Goal: Browse casually: Explore the website without a specific task or goal

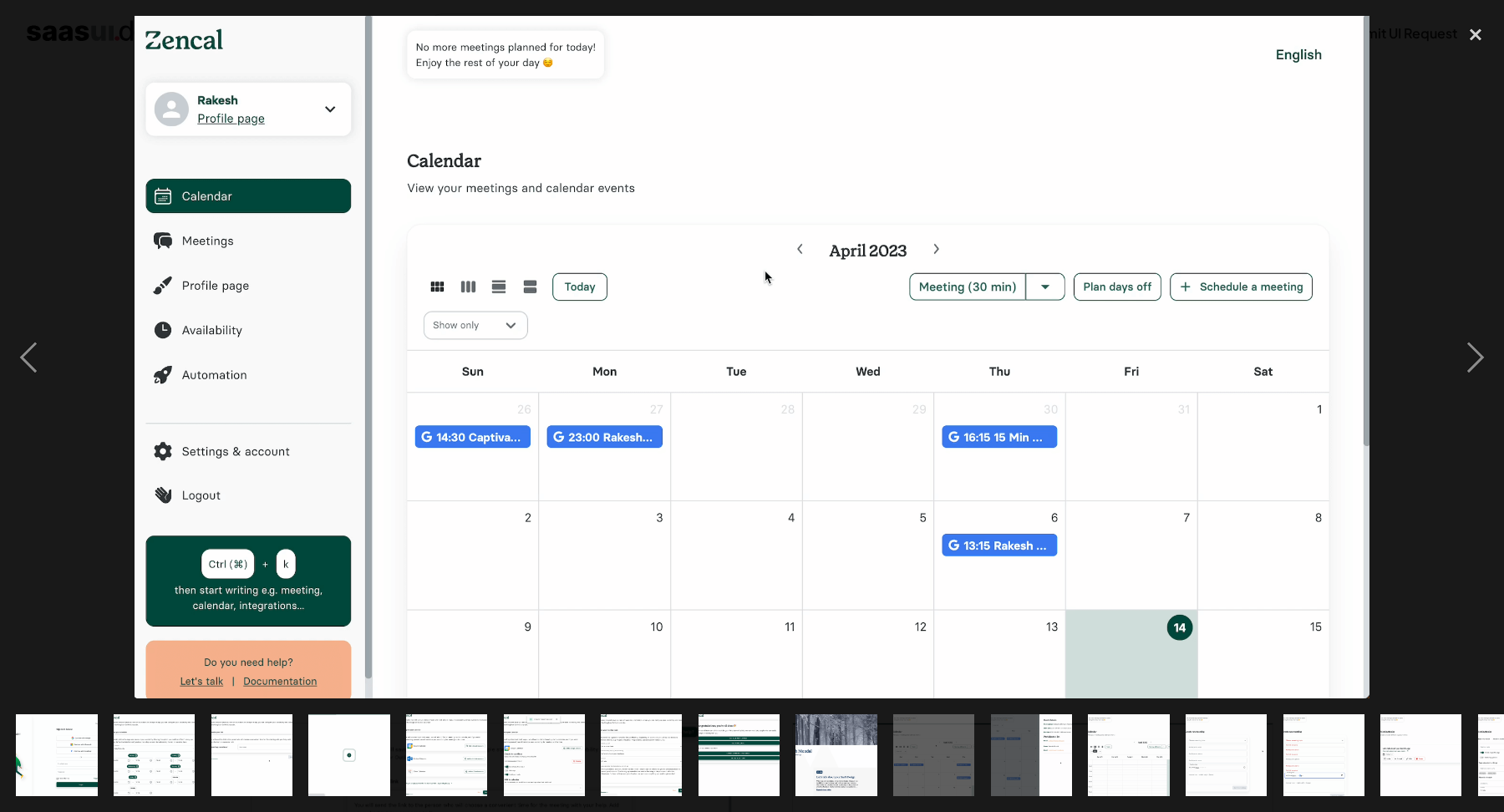
scroll to position [232, 0]
click at [1480, 362] on div "next image" at bounding box center [1475, 356] width 57 height 682
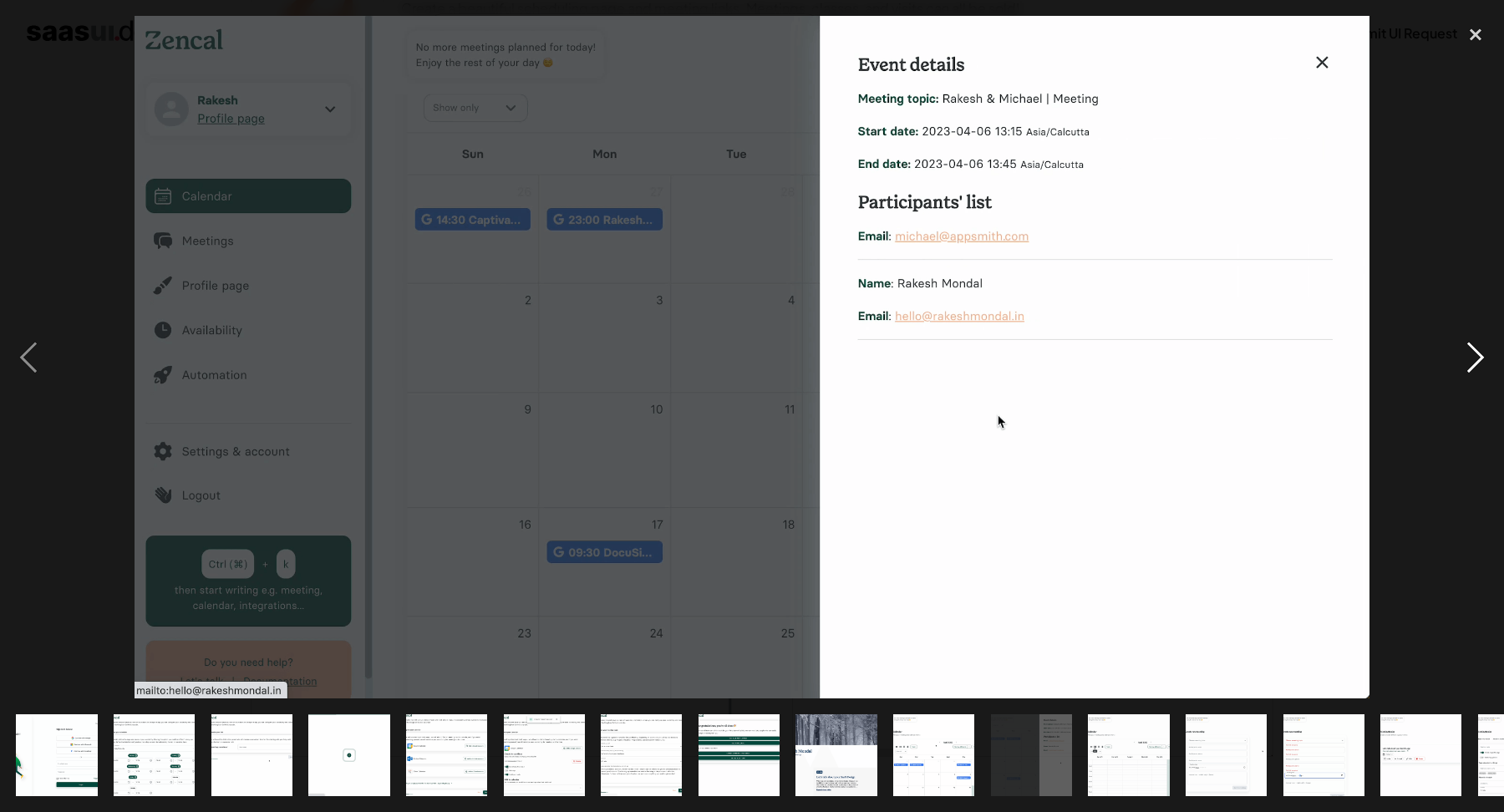
click at [1480, 362] on div "next image" at bounding box center [1475, 356] width 57 height 682
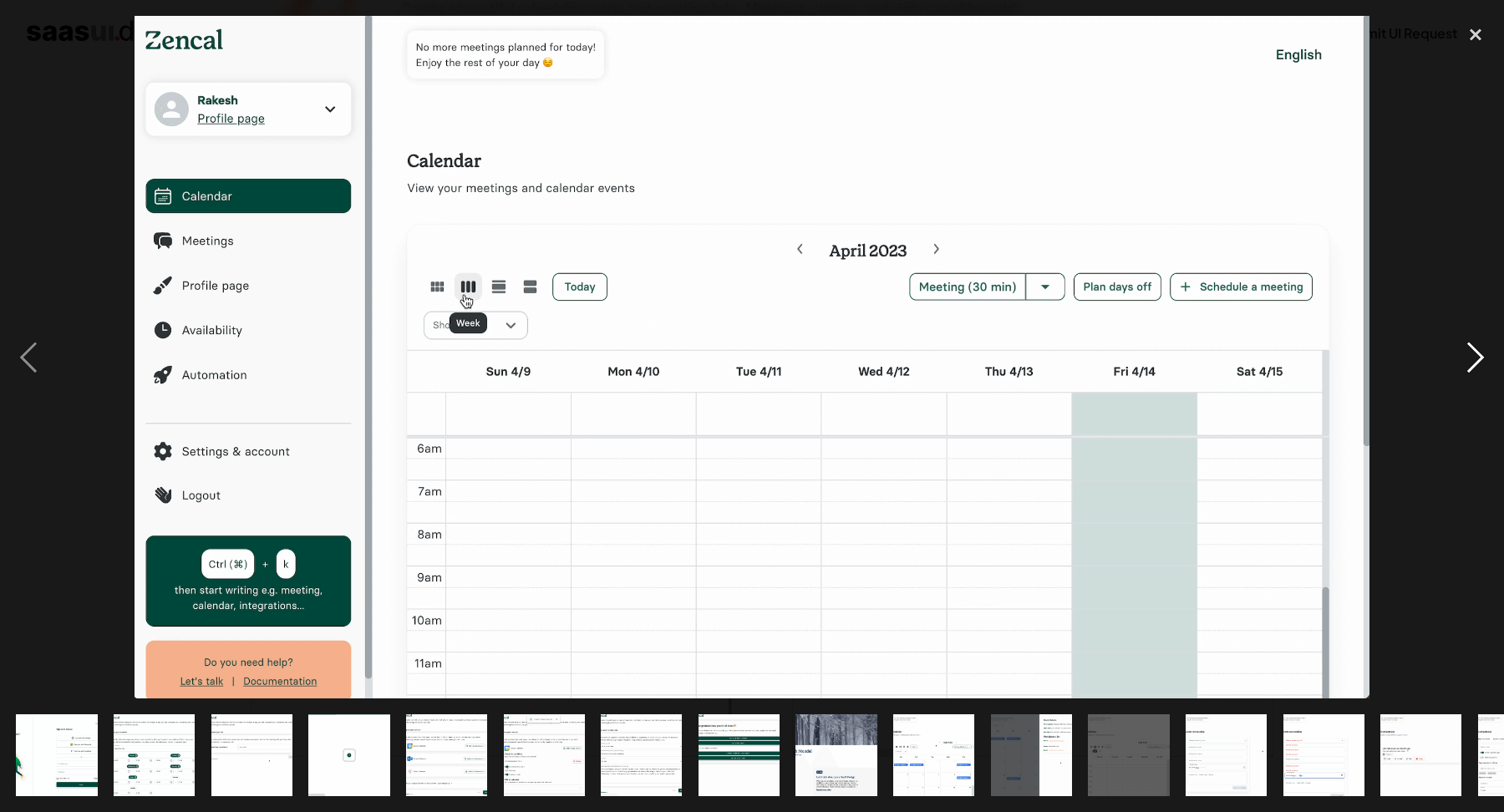
click at [1480, 362] on div "next image" at bounding box center [1475, 356] width 57 height 682
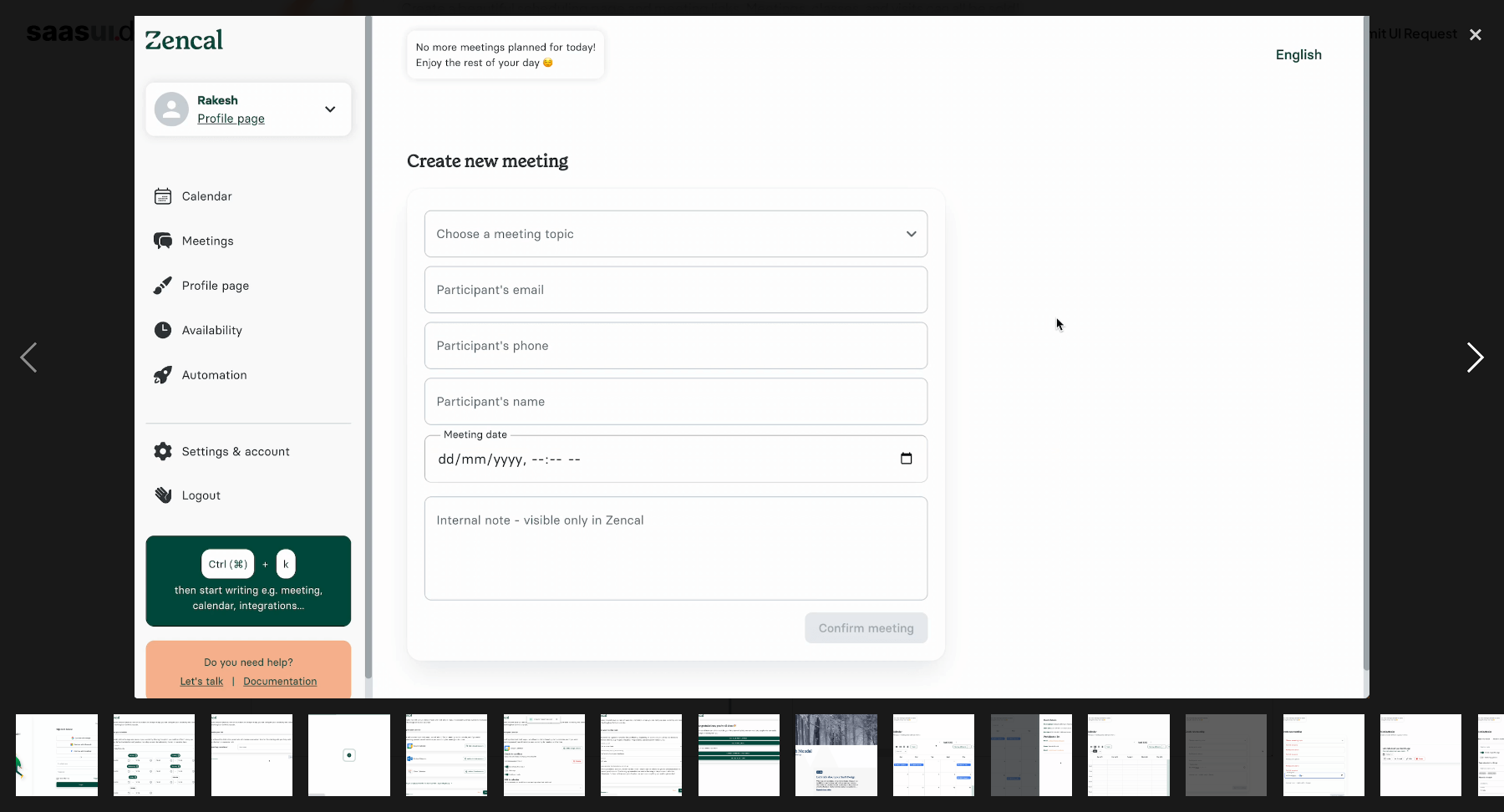
click at [1480, 362] on div "next image" at bounding box center [1475, 356] width 57 height 682
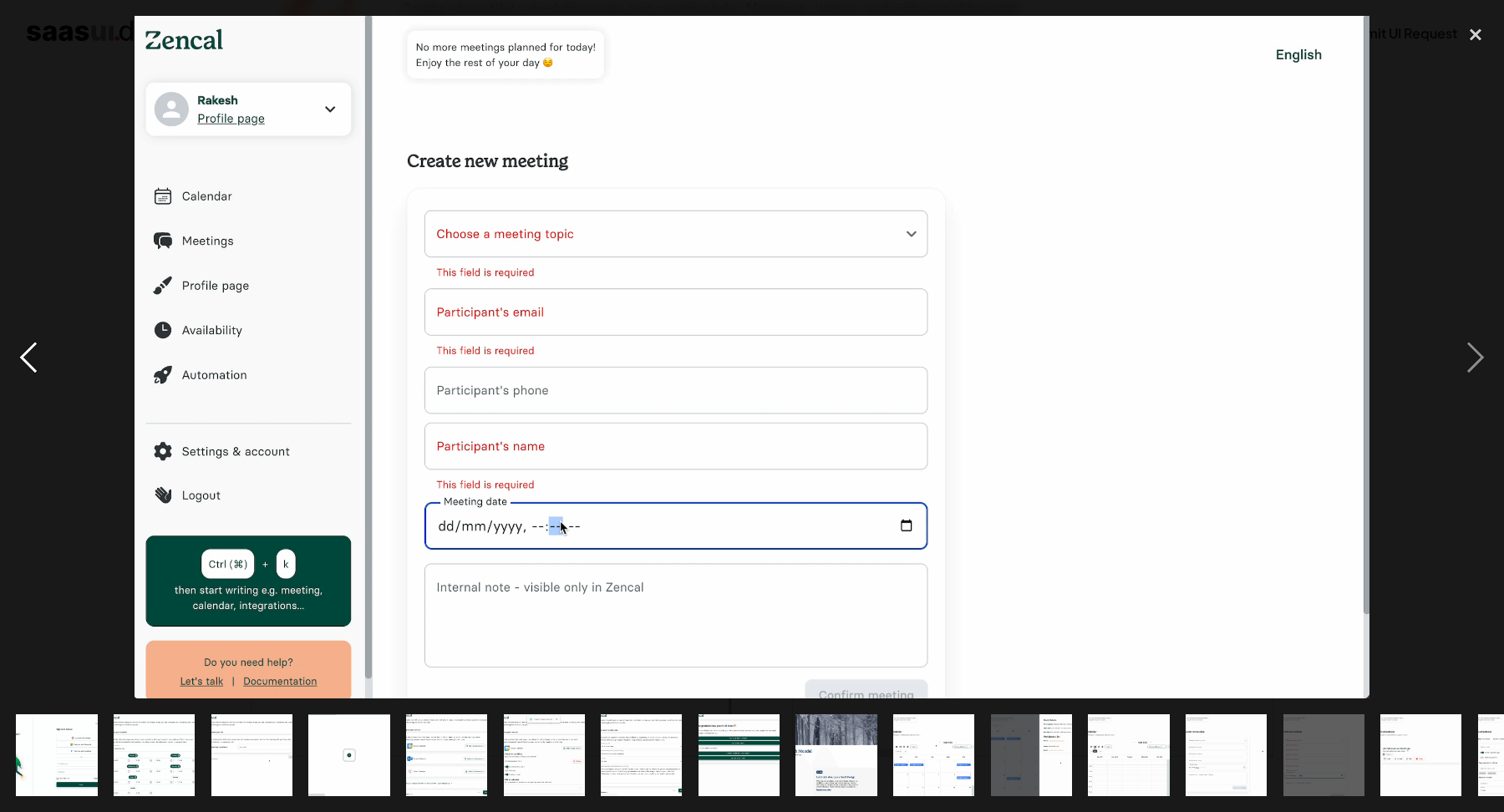
click at [43, 344] on div "previous image" at bounding box center [28, 356] width 57 height 682
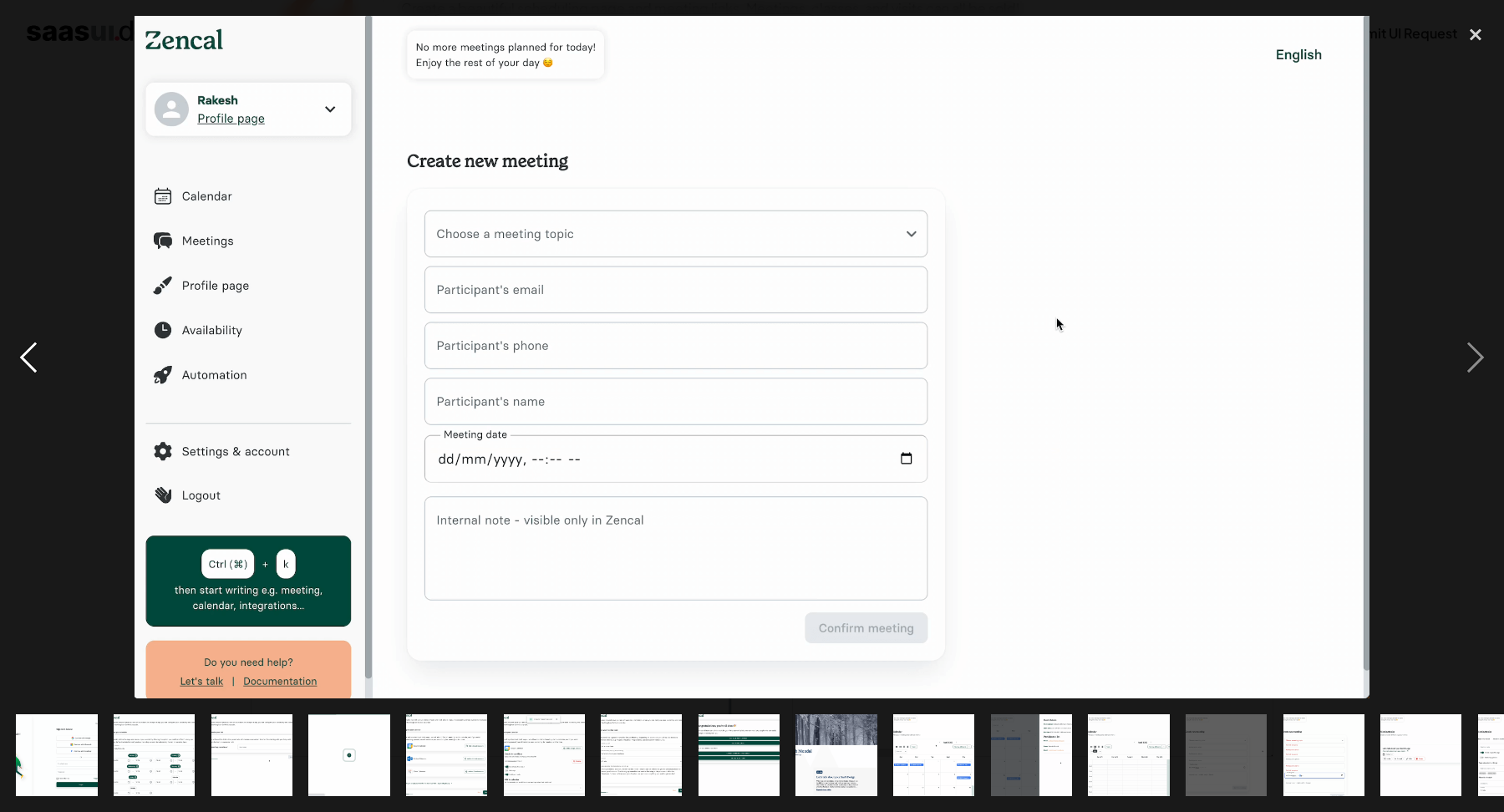
click at [43, 344] on div "previous image" at bounding box center [28, 356] width 57 height 682
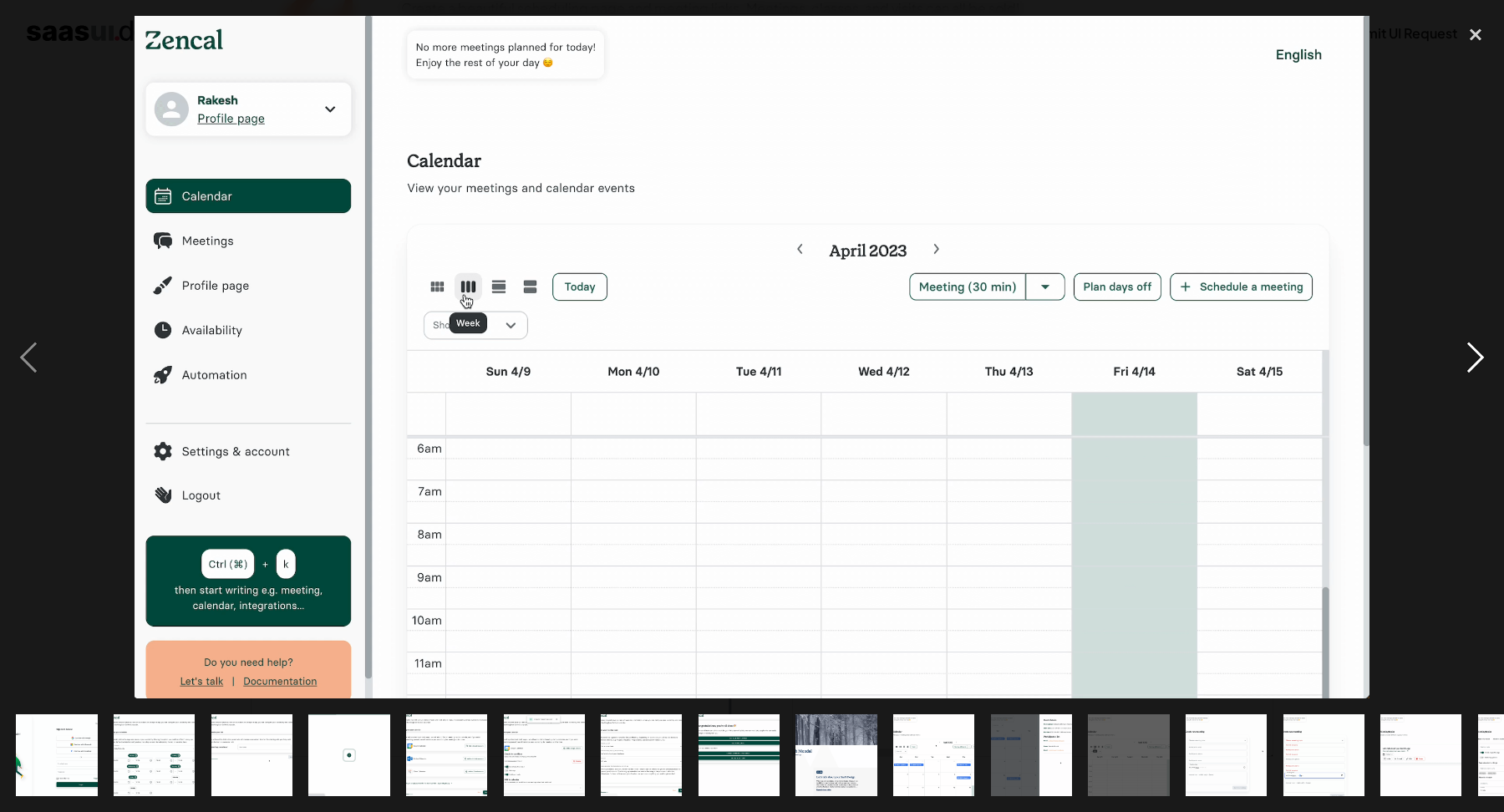
click at [1497, 349] on div "next image" at bounding box center [1475, 356] width 57 height 682
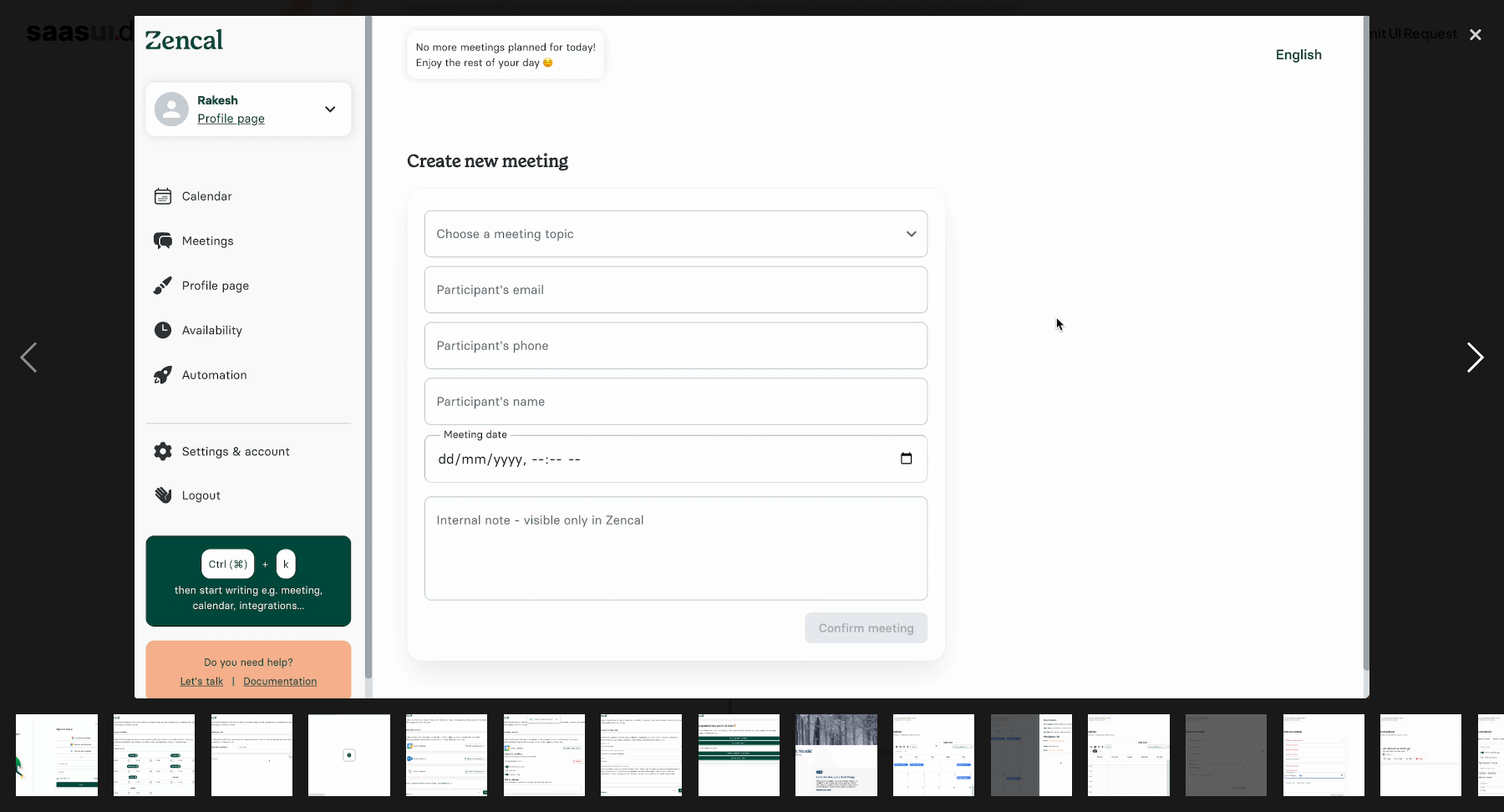
click at [1475, 357] on div "next image" at bounding box center [1475, 356] width 57 height 682
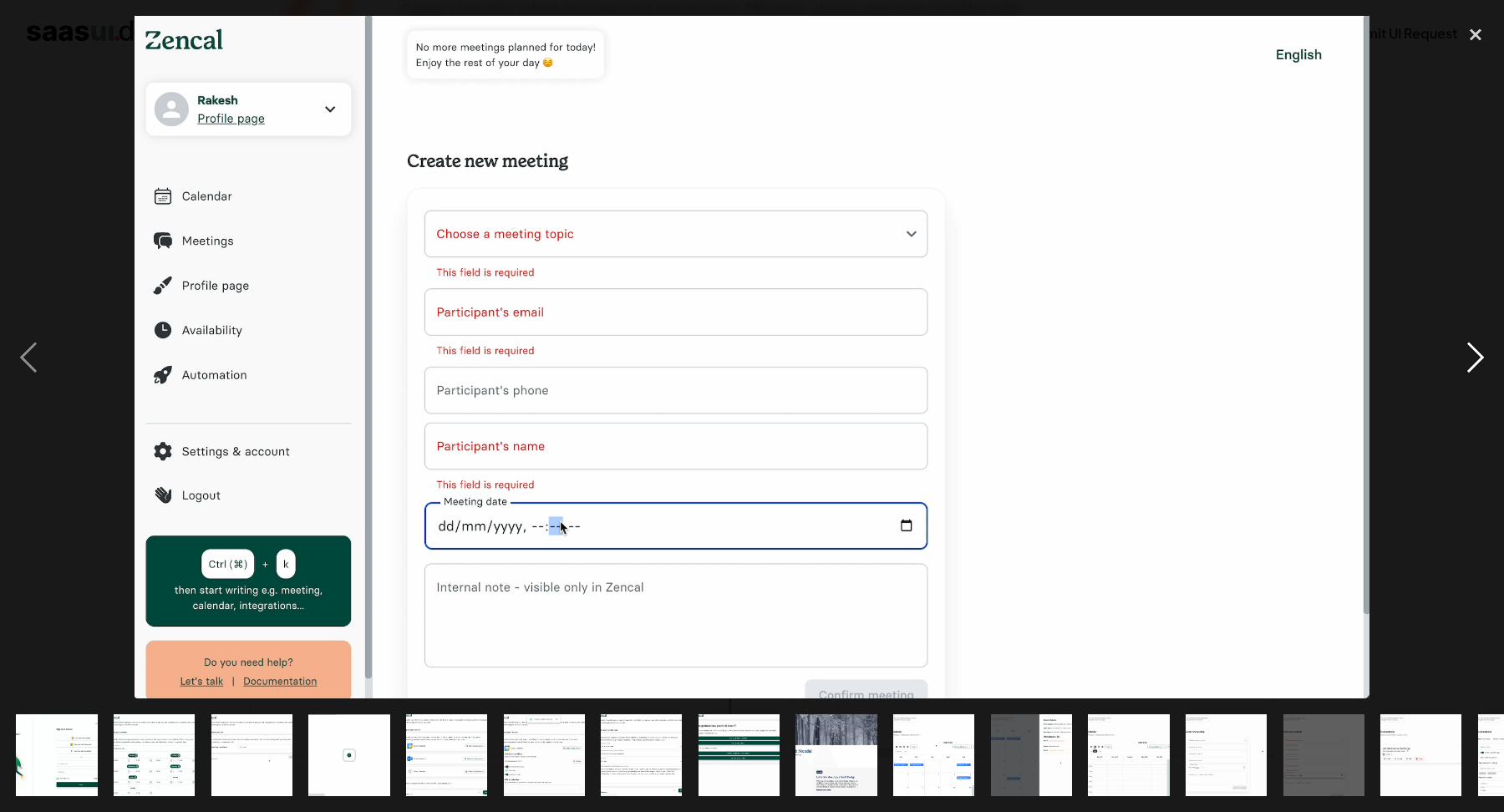
click at [1474, 368] on div "next image" at bounding box center [1475, 356] width 57 height 682
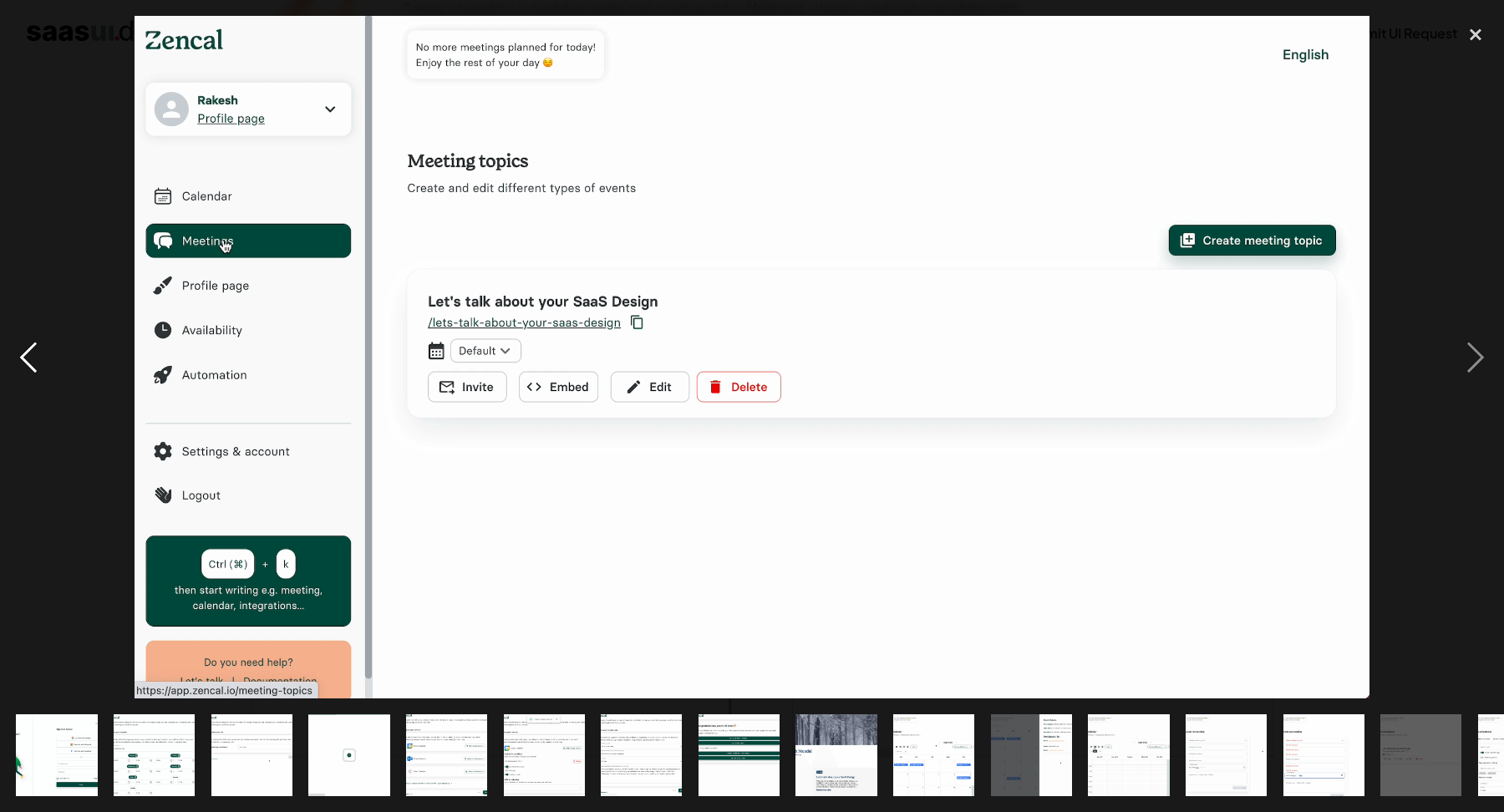
click at [26, 354] on div "previous image" at bounding box center [28, 356] width 57 height 682
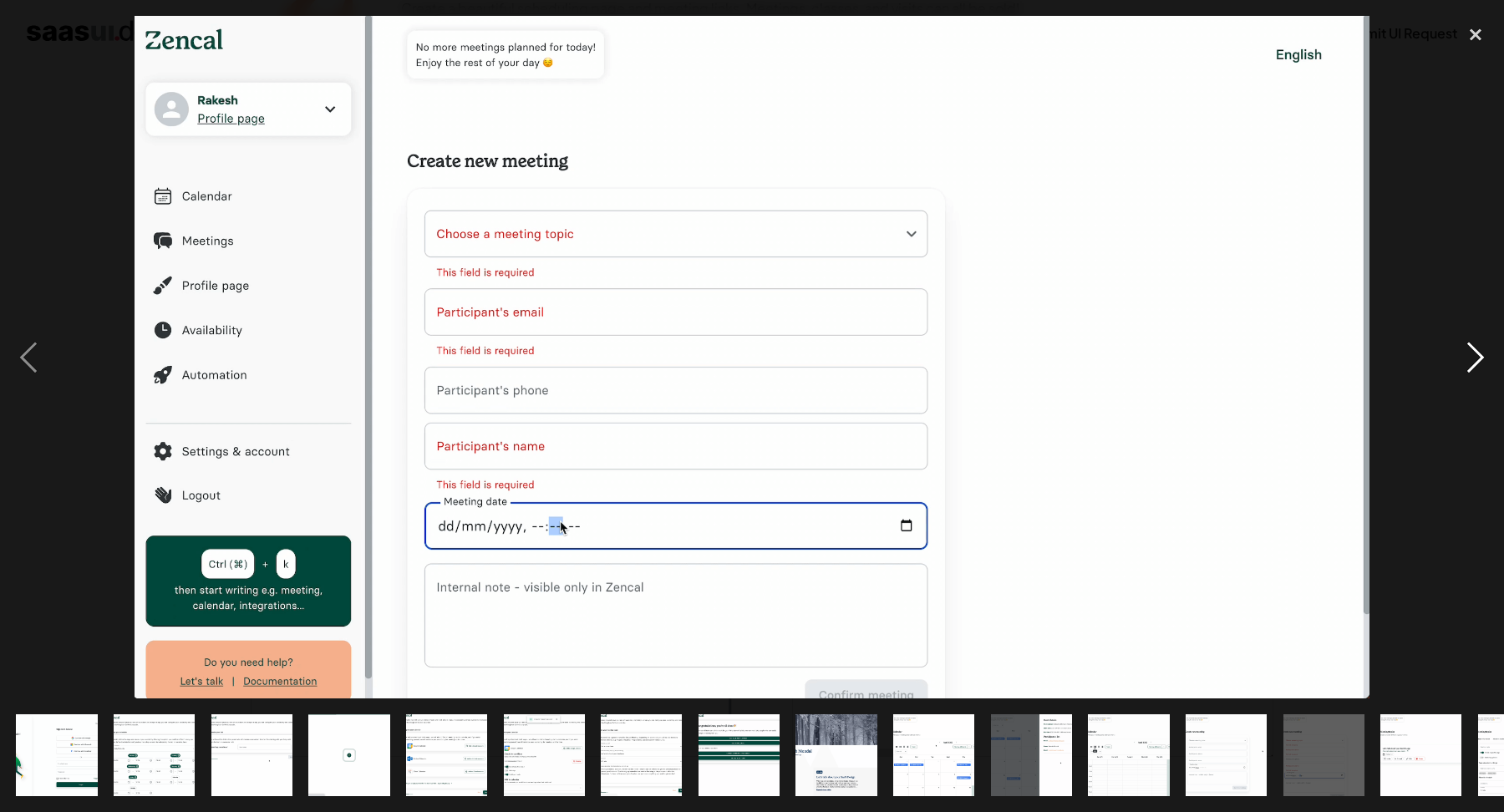
click at [1475, 369] on div "next image" at bounding box center [1475, 356] width 57 height 682
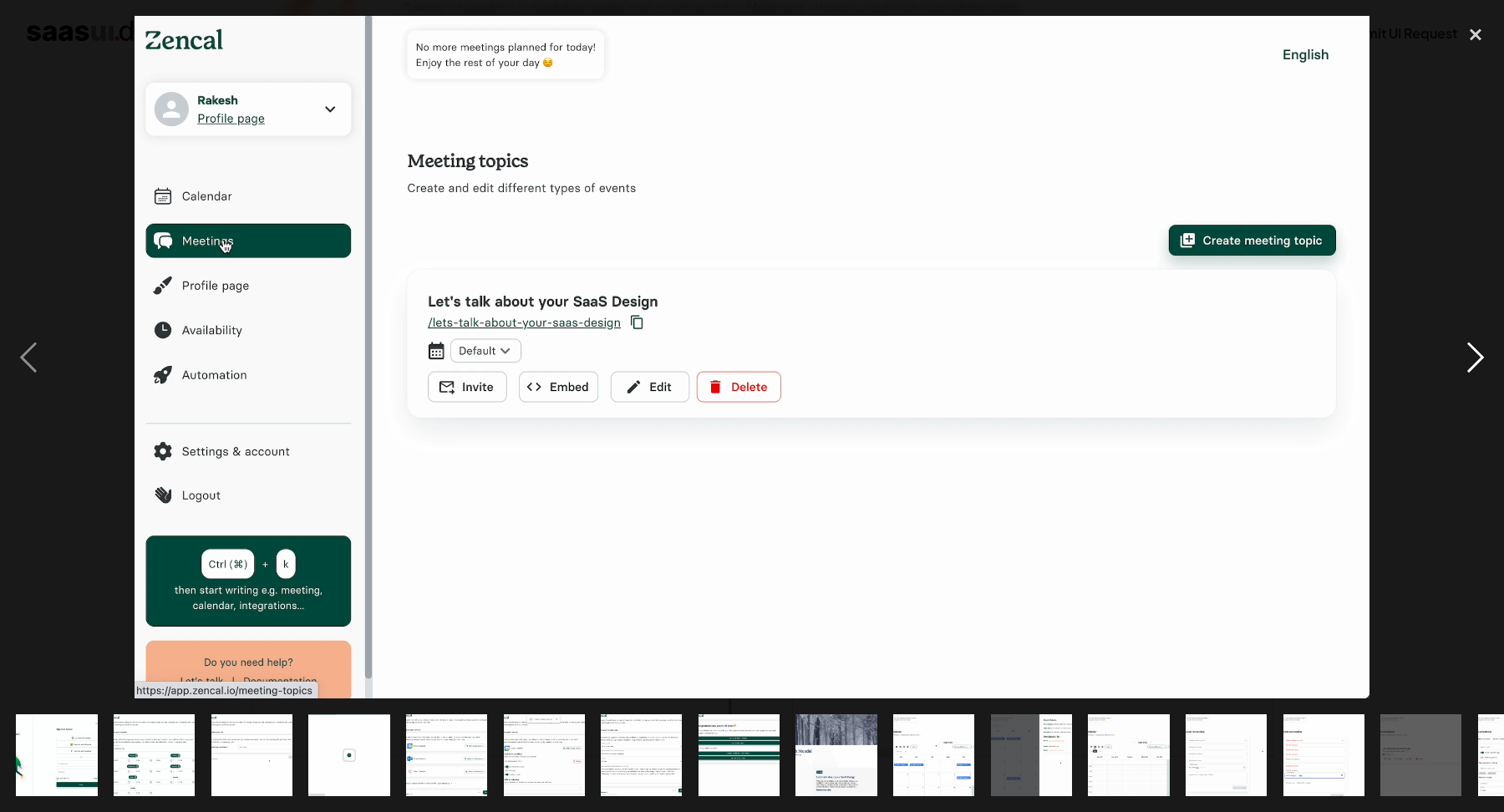
click at [1475, 369] on div "next image" at bounding box center [1475, 356] width 57 height 682
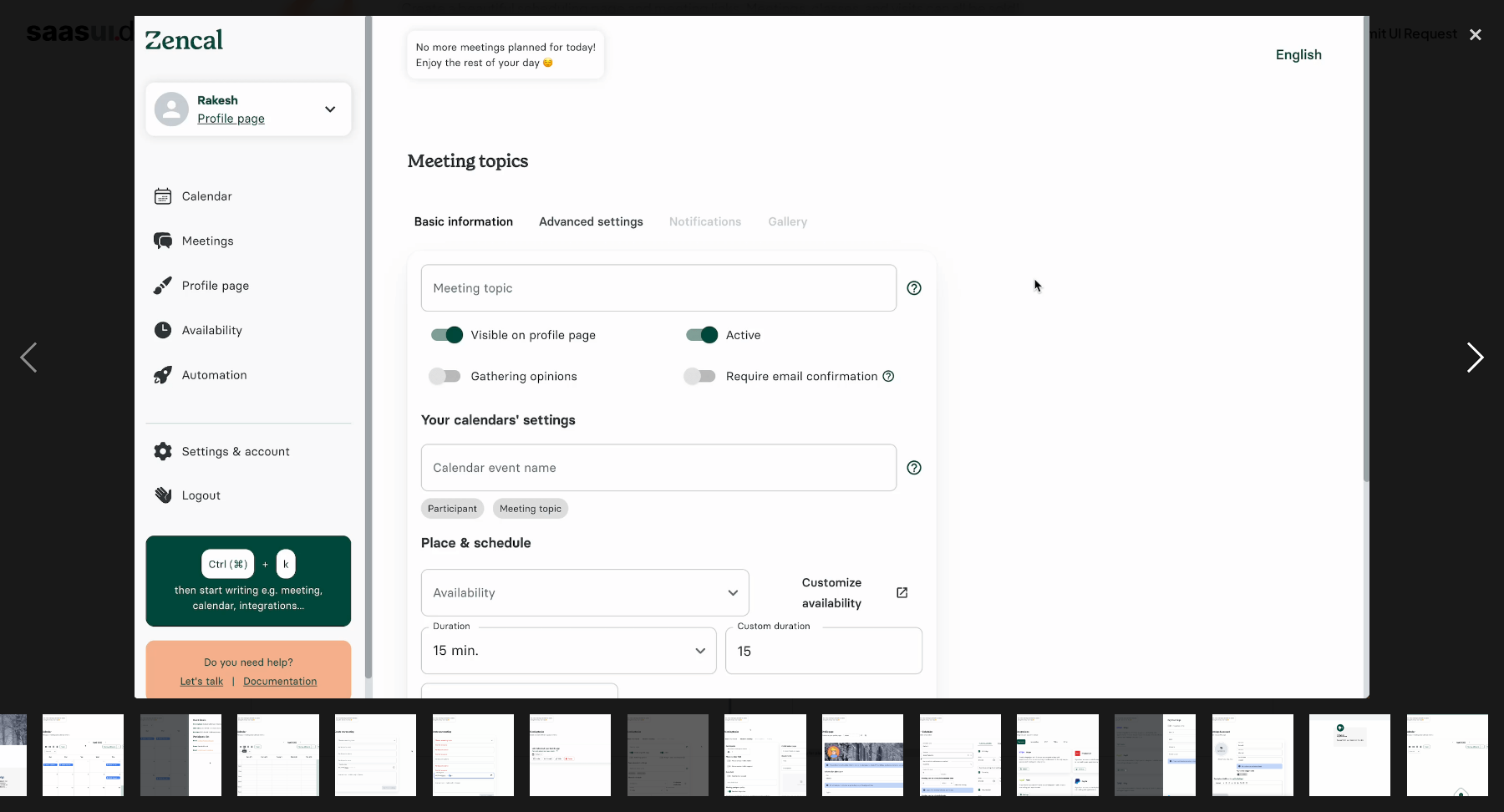
scroll to position [0, 852]
click at [1473, 368] on div "next image" at bounding box center [1475, 356] width 57 height 682
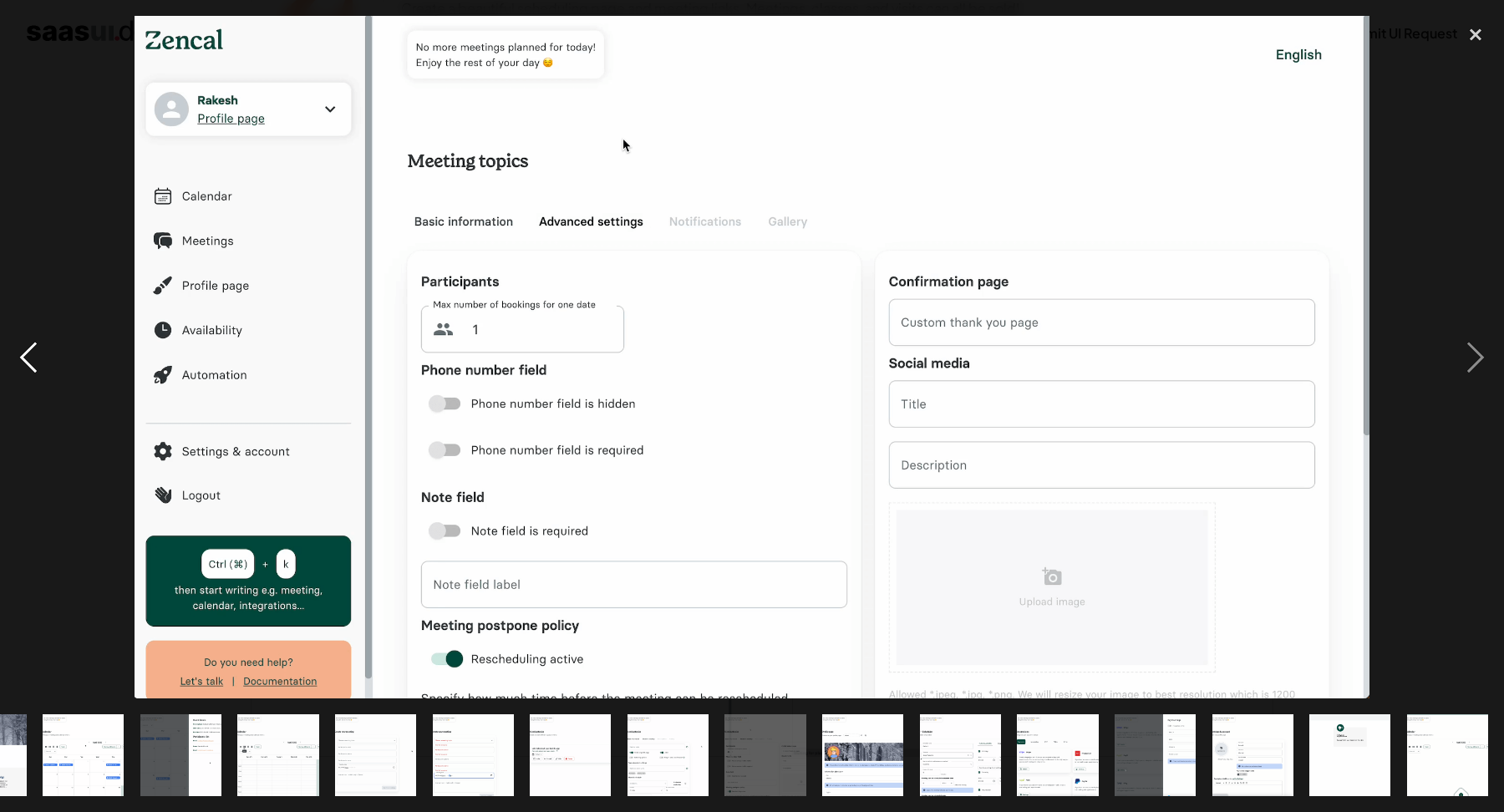
click at [38, 354] on div "previous image" at bounding box center [28, 356] width 57 height 682
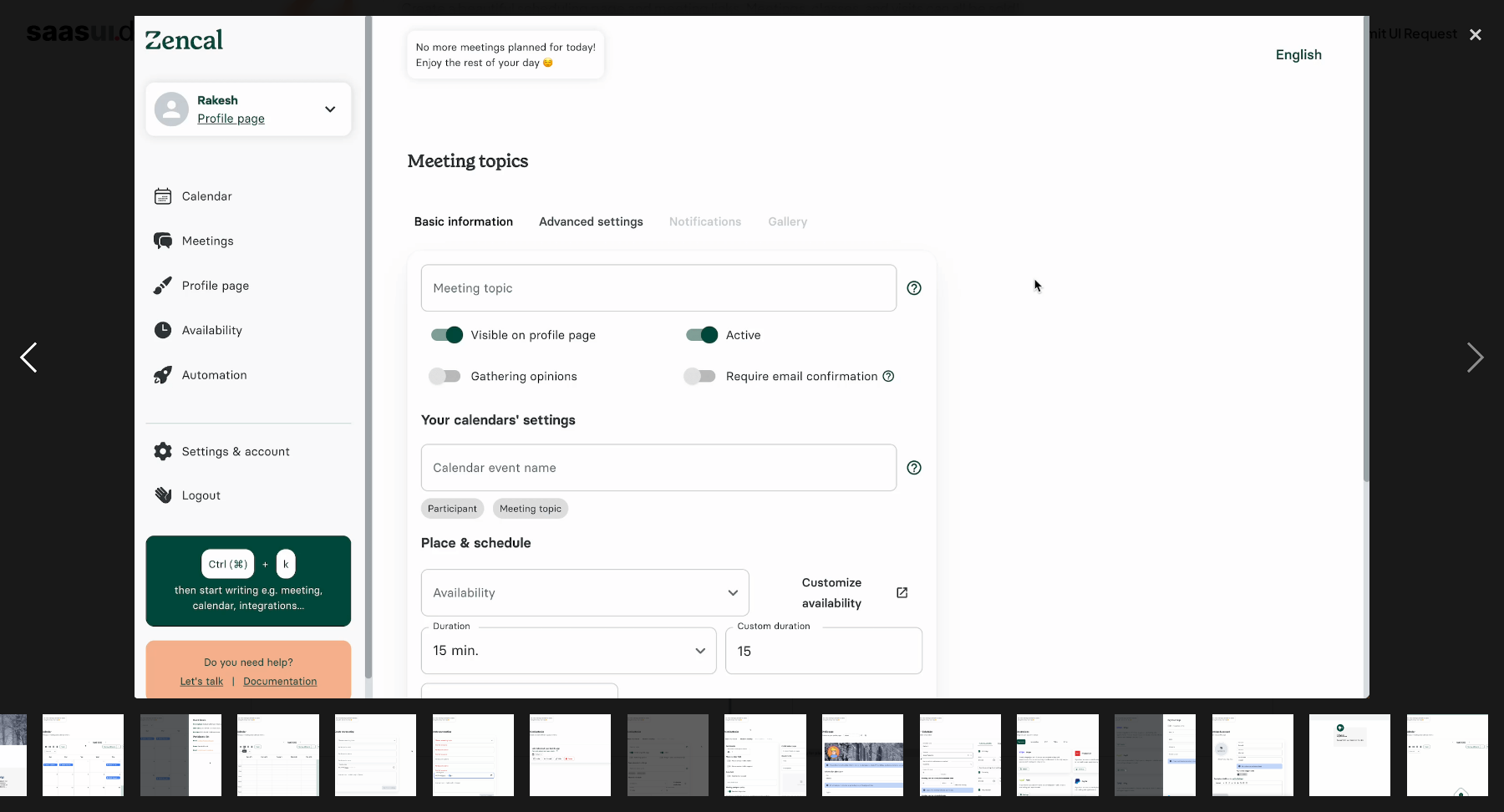
click at [38, 354] on div "previous image" at bounding box center [28, 356] width 57 height 682
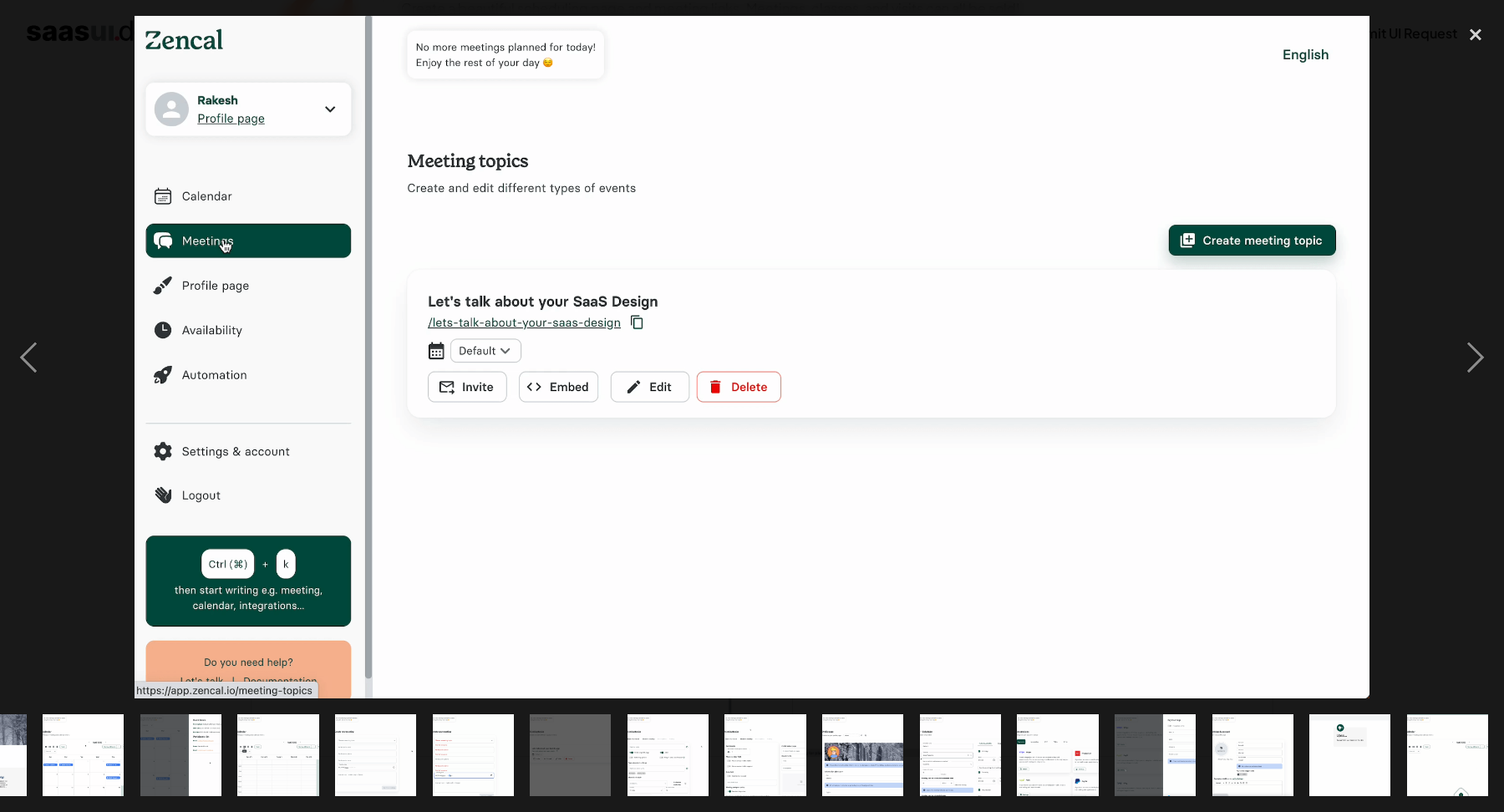
click at [1442, 351] on div at bounding box center [752, 356] width 1504 height 682
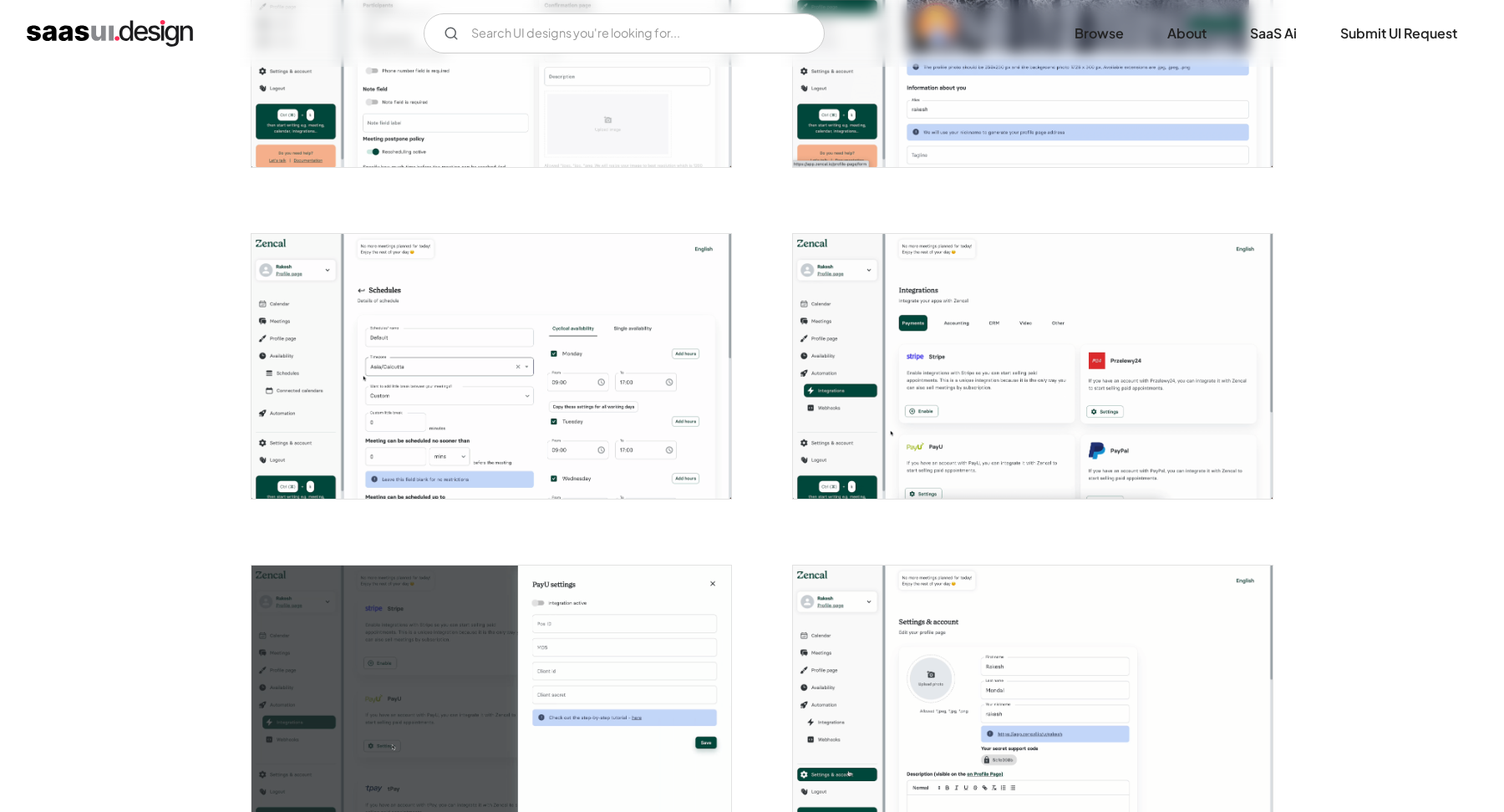
scroll to position [3141, 0]
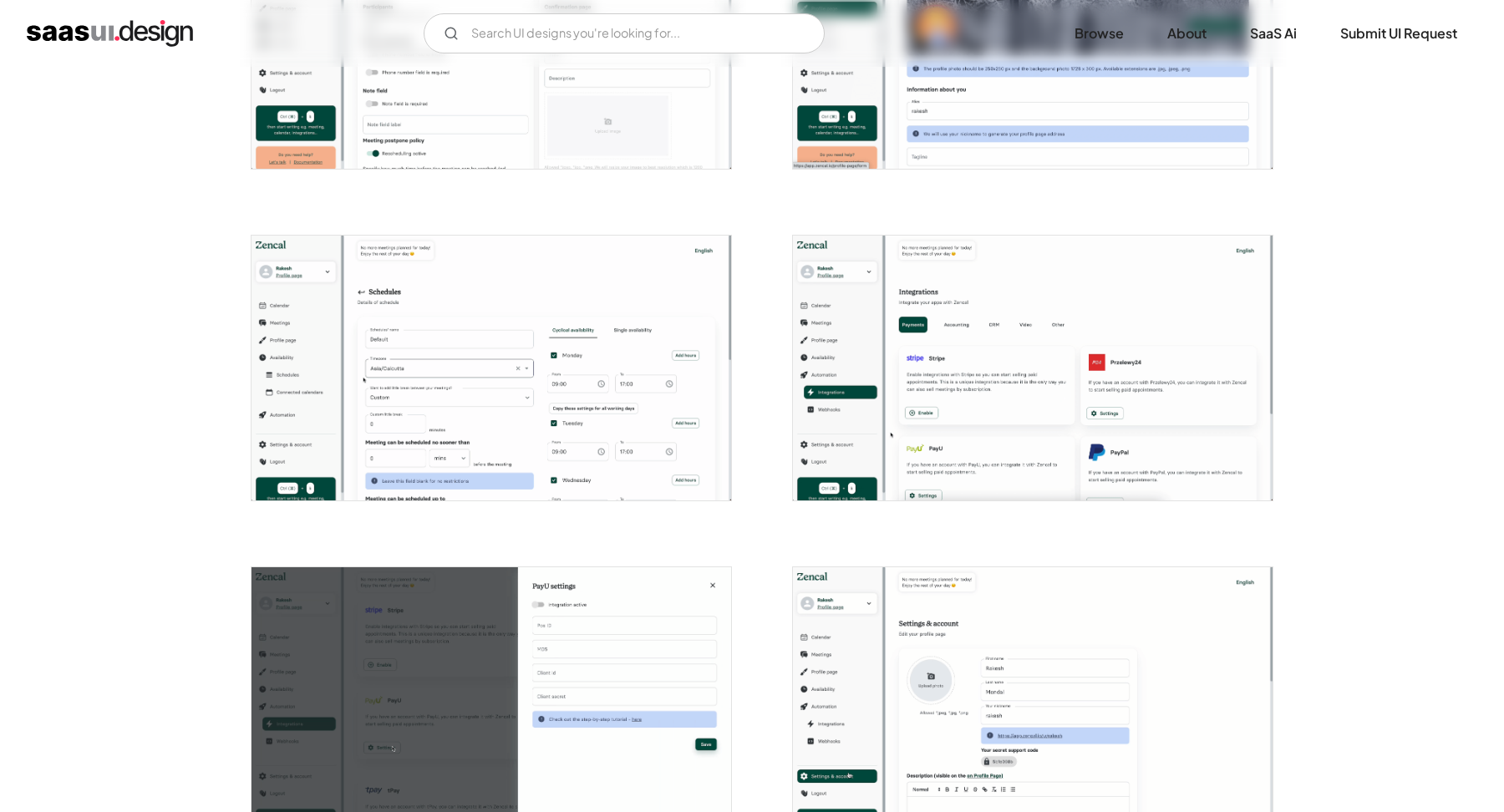
click at [617, 372] on img "open lightbox" at bounding box center [491, 368] width 479 height 265
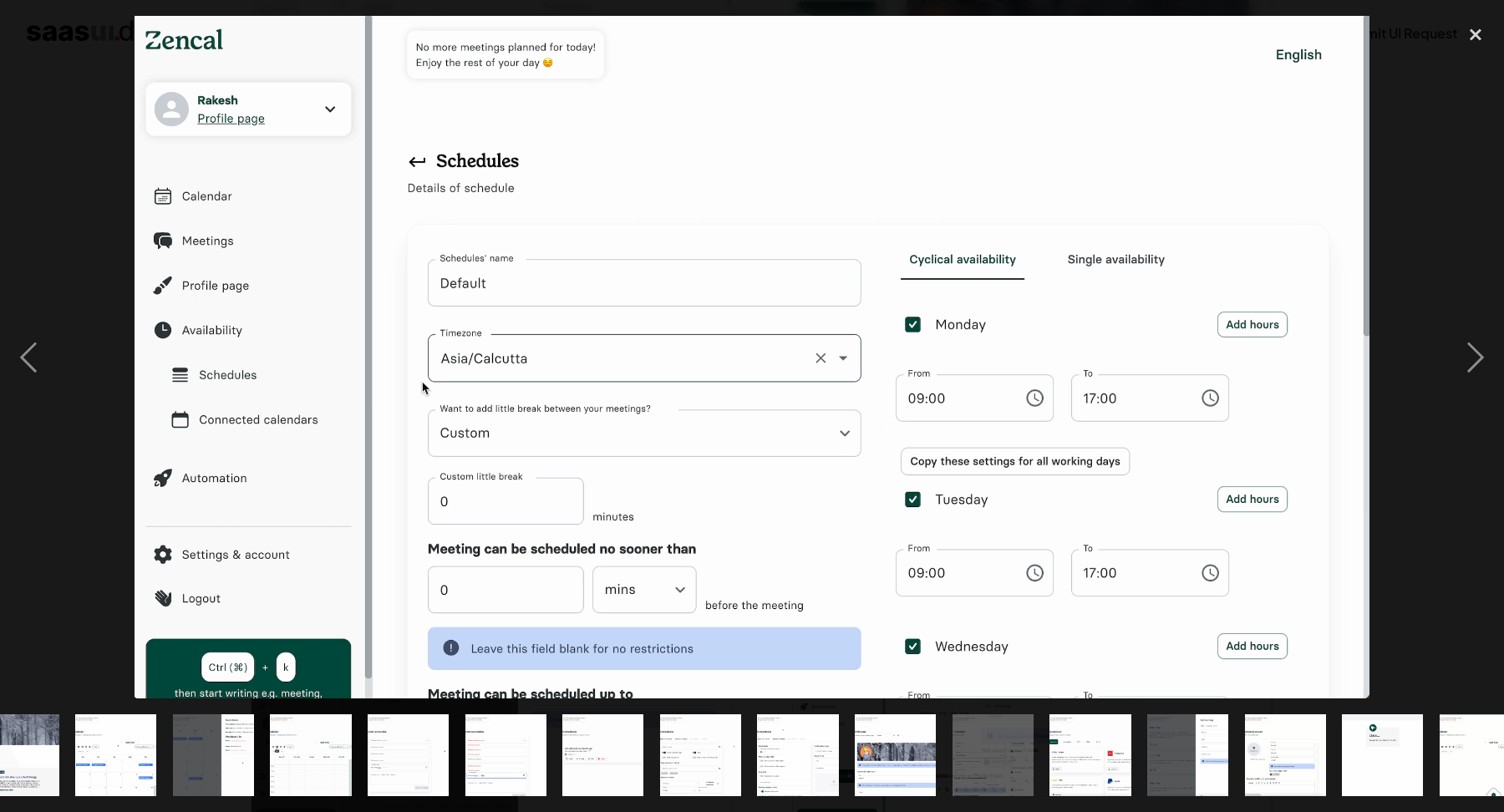
scroll to position [0, 852]
